Goal: Task Accomplishment & Management: Manage account settings

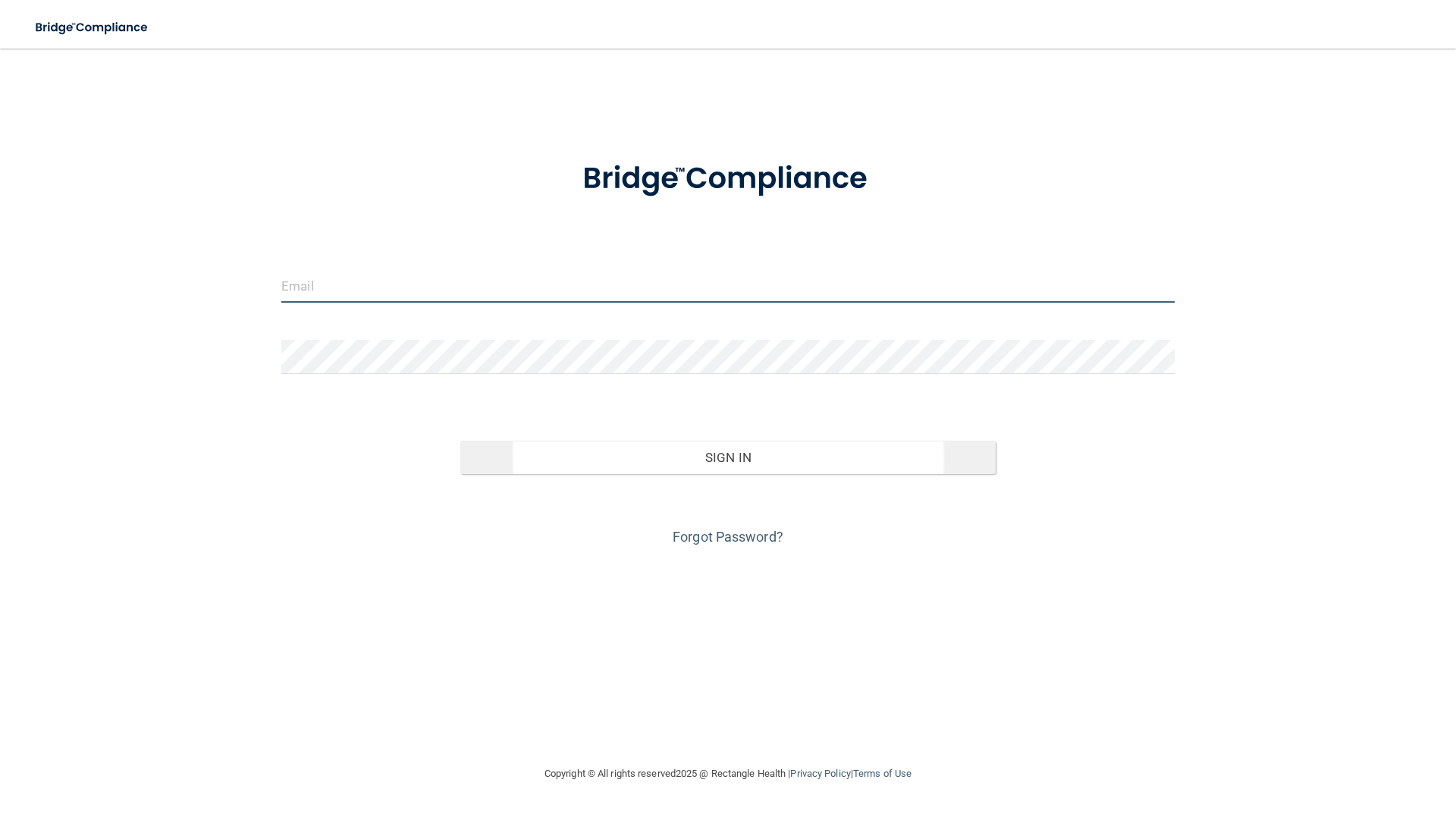
type input "[EMAIL_ADDRESS][DOMAIN_NAME]"
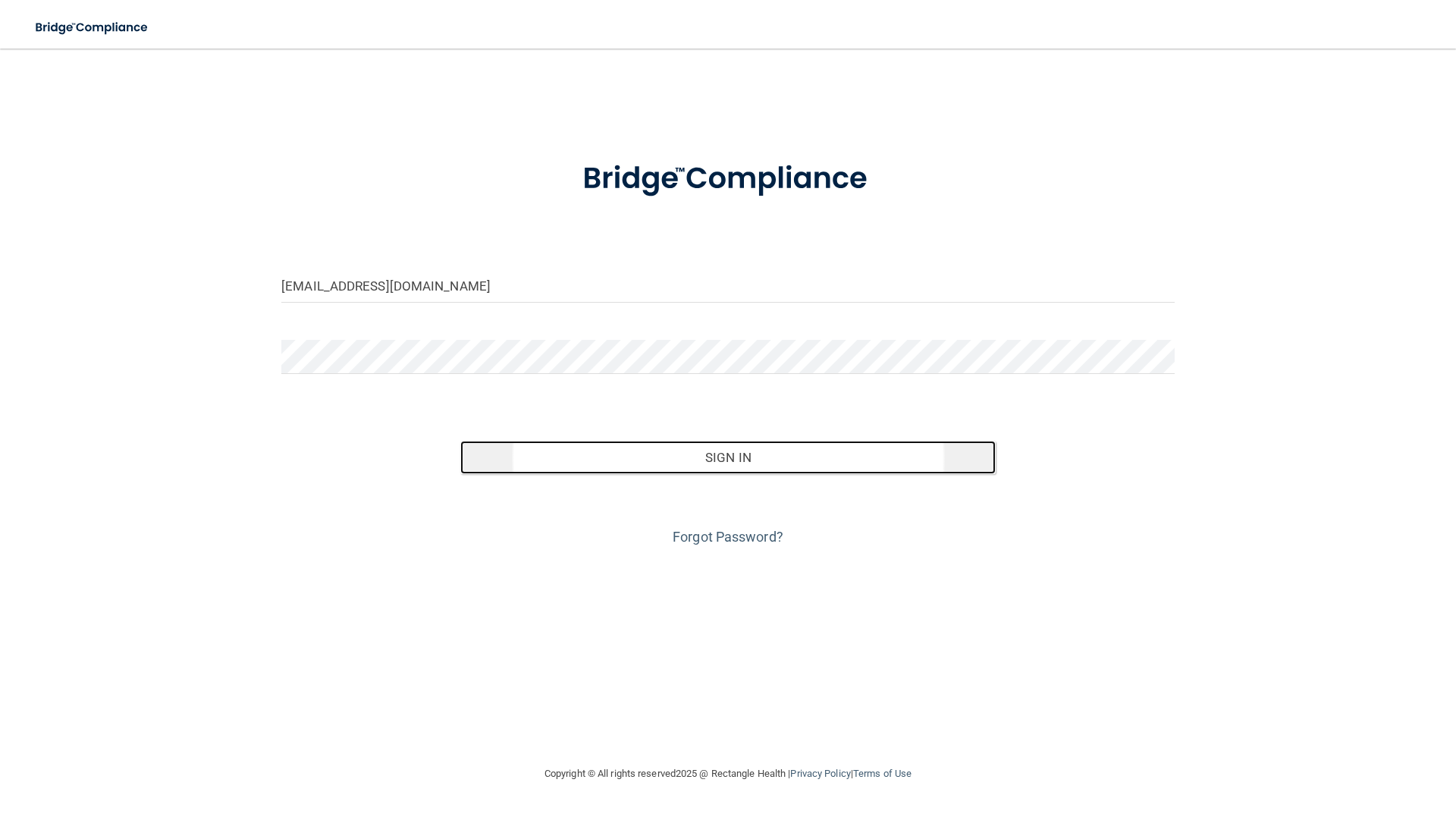
click at [717, 459] on button "Sign In" at bounding box center [728, 457] width 536 height 34
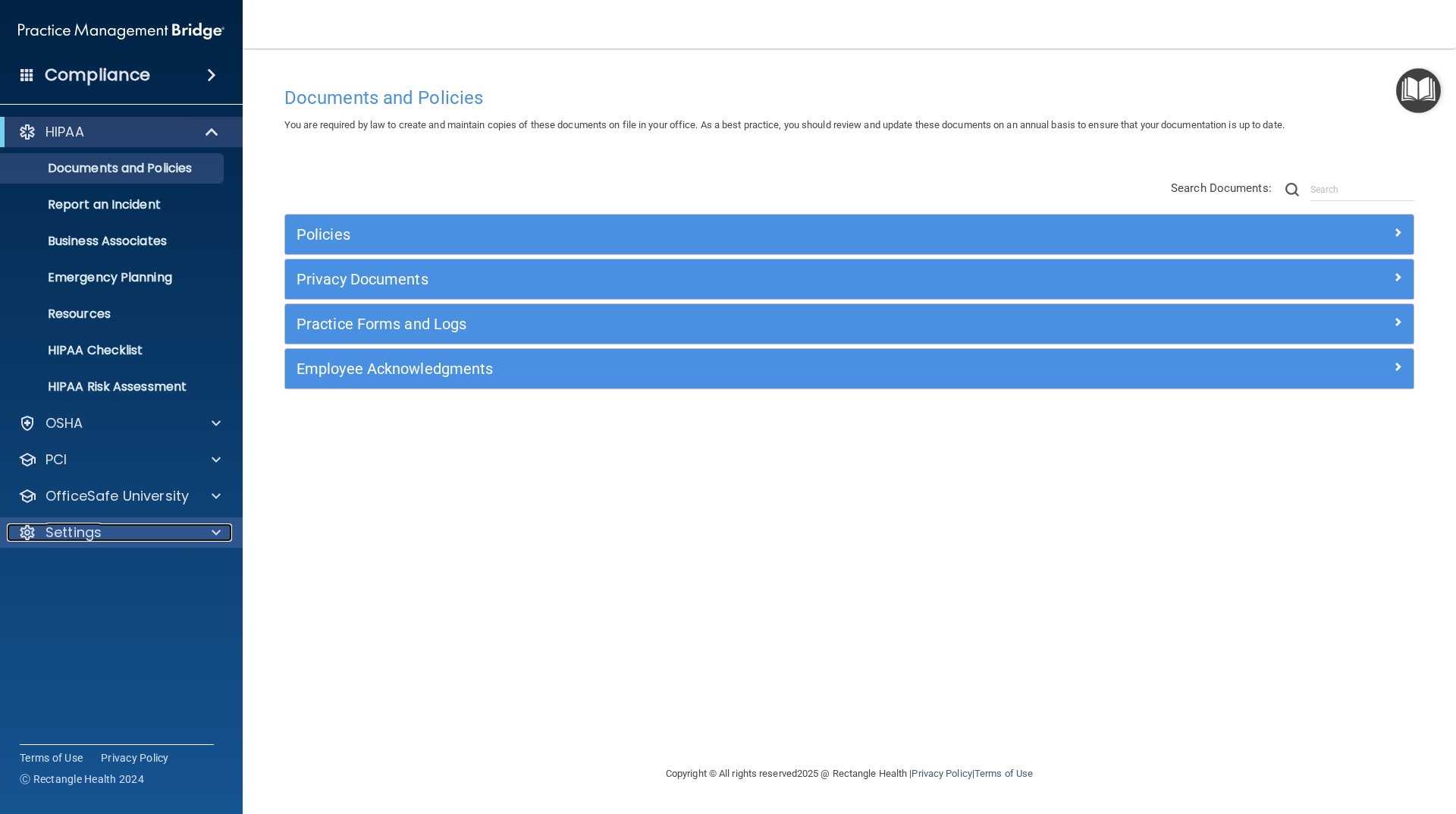
click at [110, 537] on div "Settings" at bounding box center [101, 532] width 188 height 19
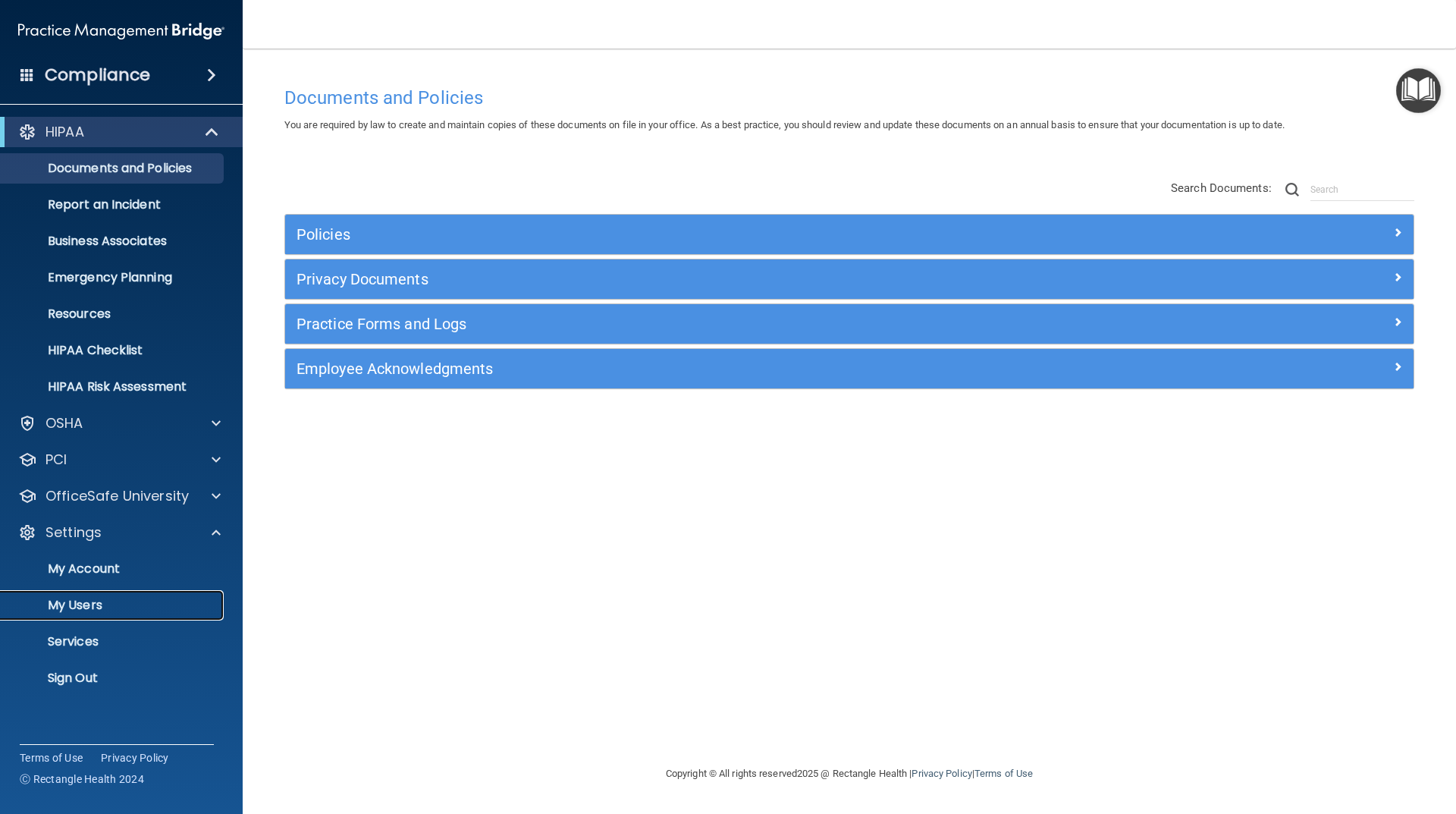
click at [97, 604] on p "My Users" at bounding box center [113, 605] width 207 height 15
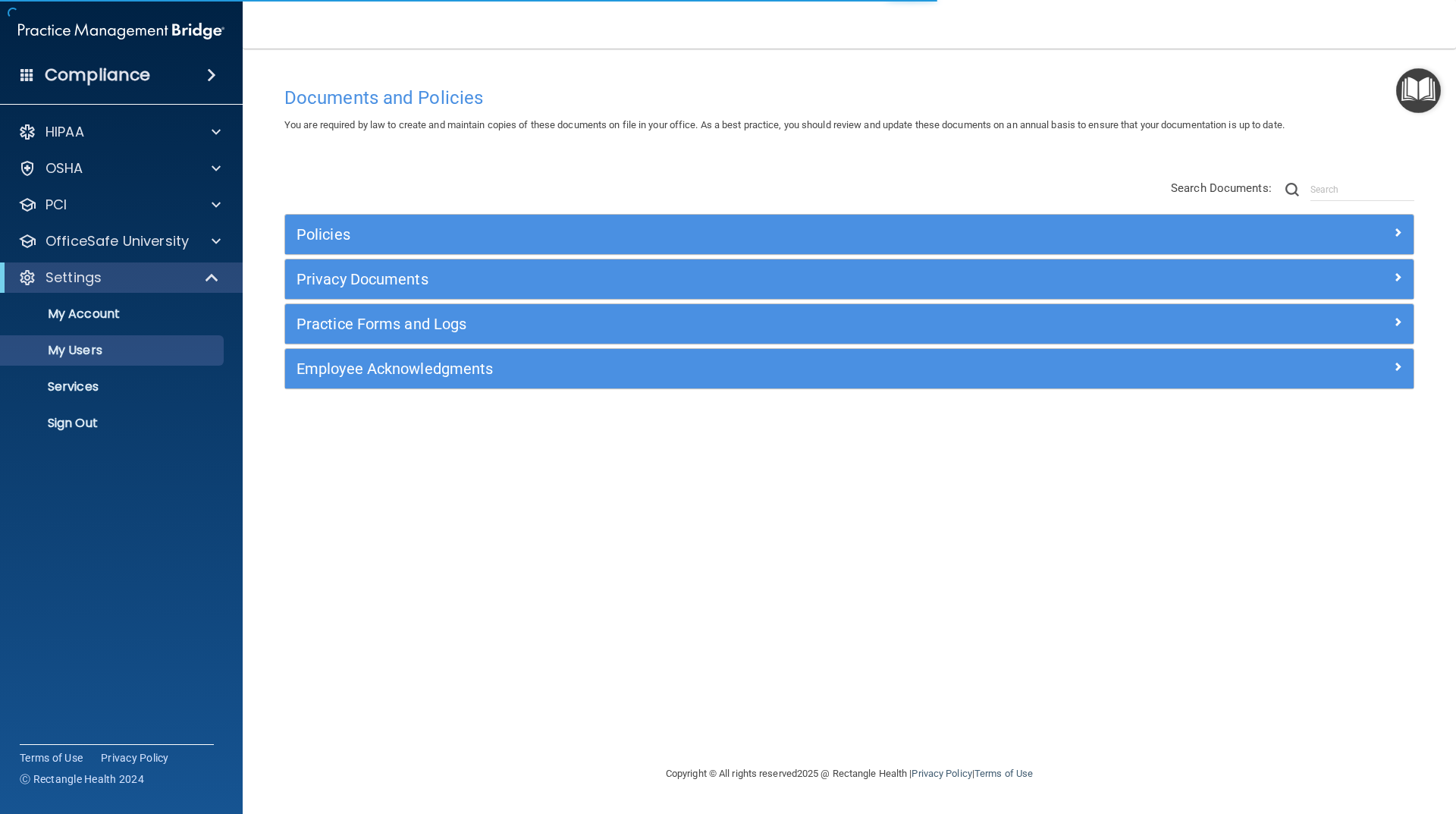
select select "20"
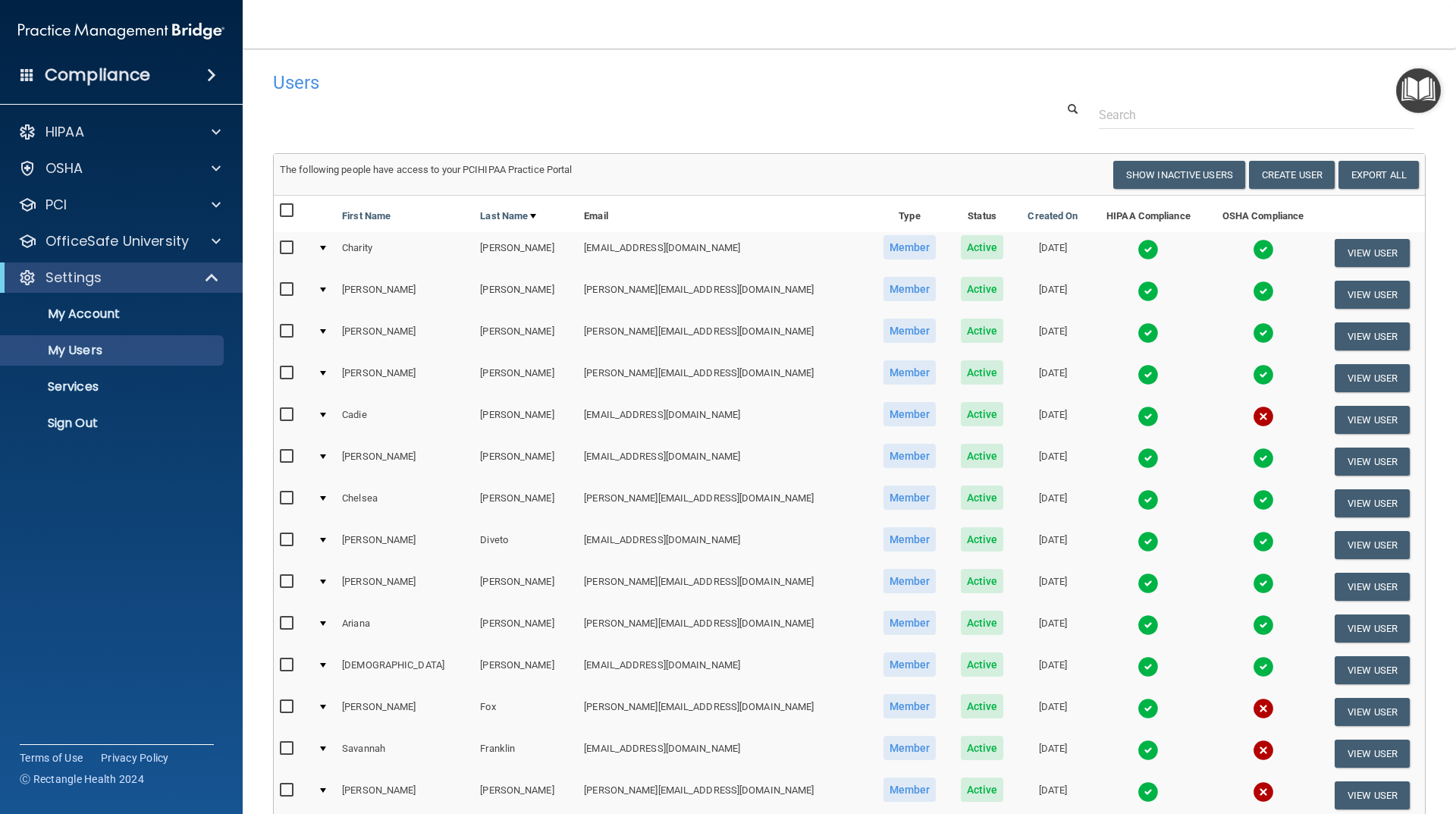
click at [331, 76] on h4 "Users" at bounding box center [604, 82] width 663 height 19
click at [379, 116] on div at bounding box center [849, 115] width 1175 height 28
